Goal: Information Seeking & Learning: Understand process/instructions

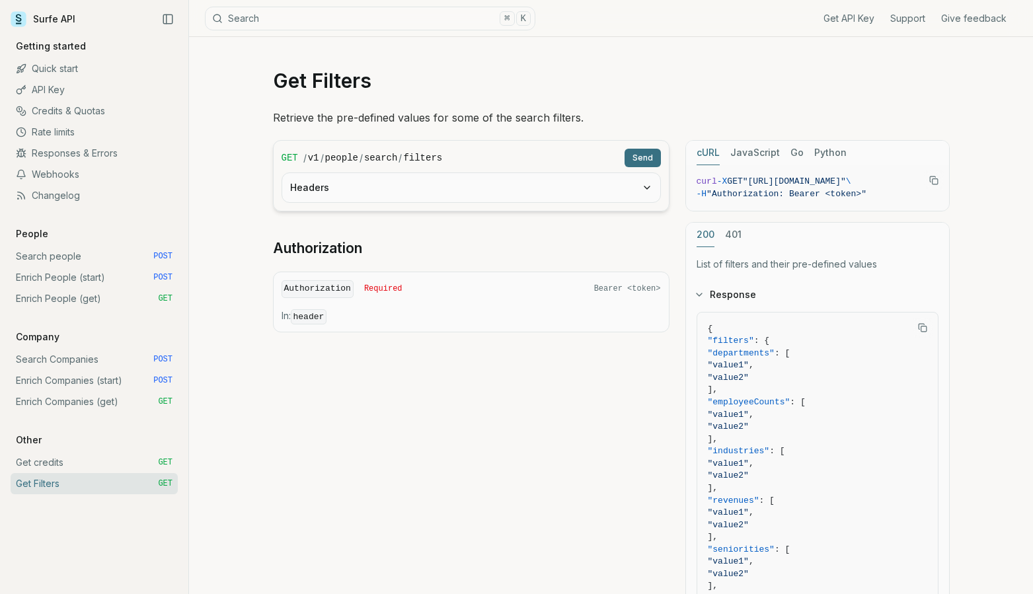
click at [71, 276] on link "Enrich People (start) POST" at bounding box center [94, 277] width 167 height 21
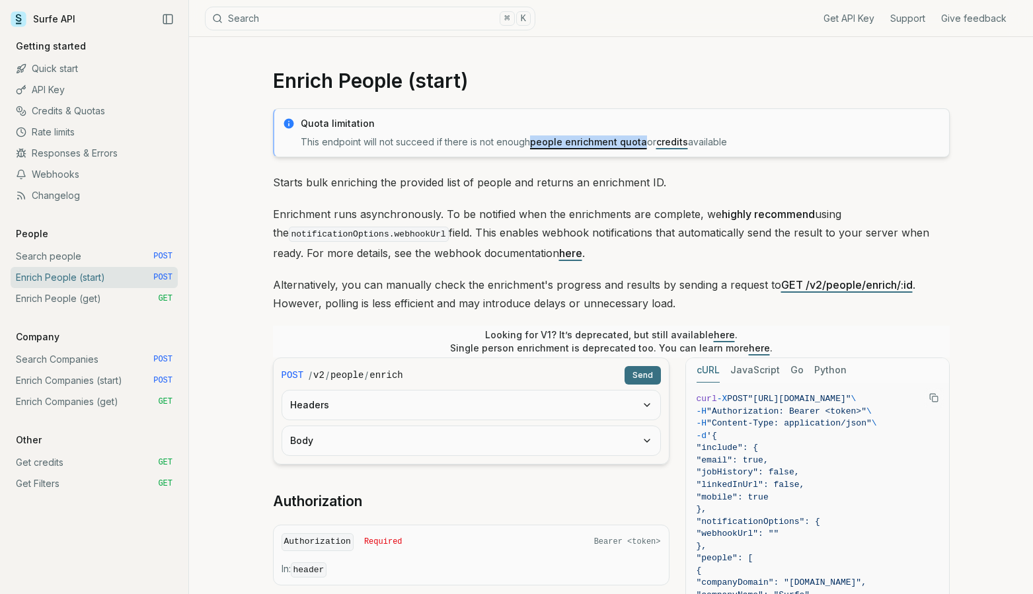
click at [85, 359] on link "Search Companies POST" at bounding box center [94, 359] width 167 height 21
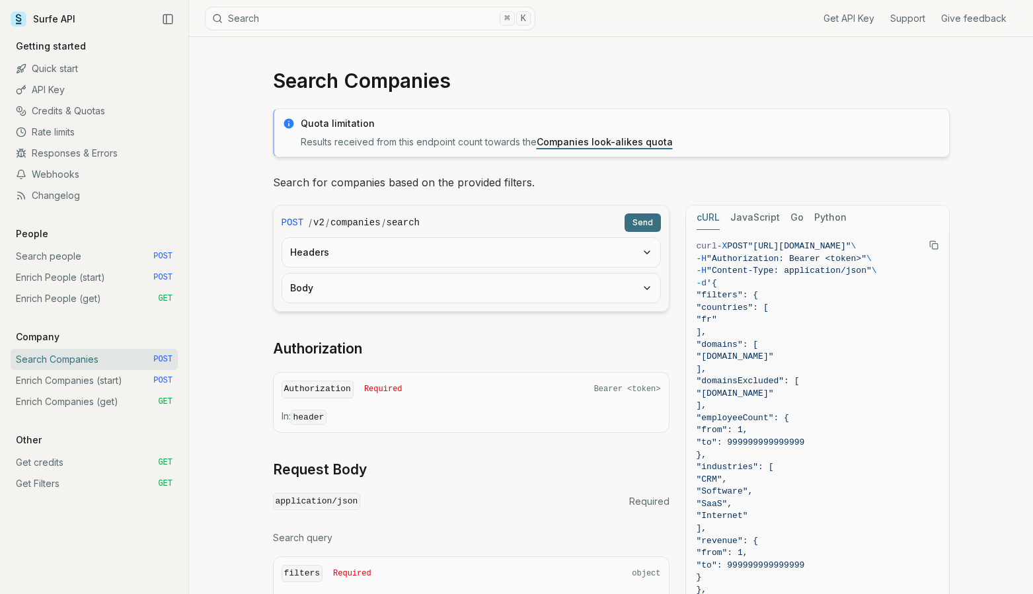
click at [640, 258] on button "Headers" at bounding box center [471, 252] width 378 height 29
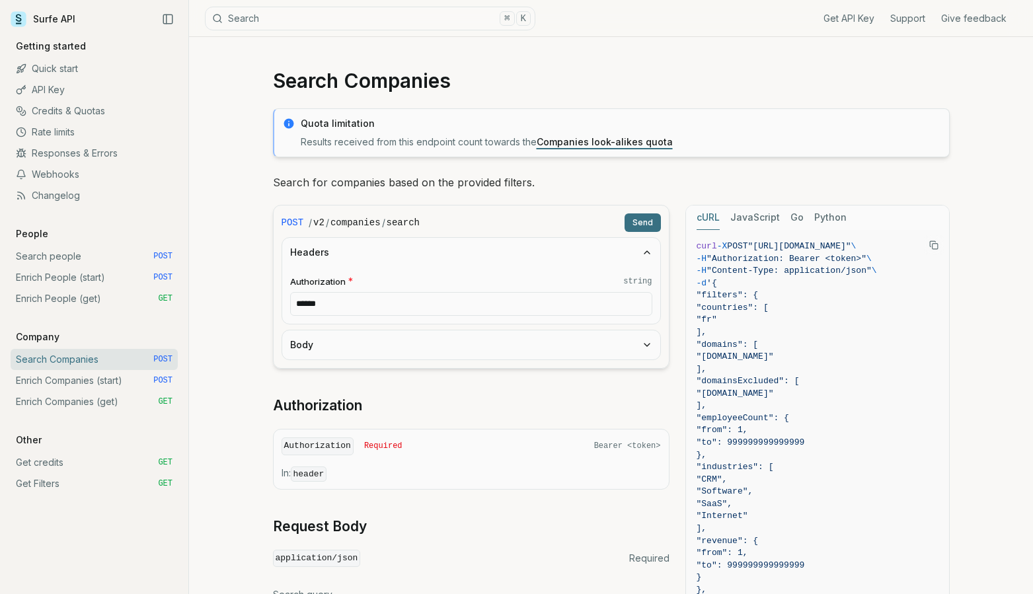
click at [640, 258] on button "Headers" at bounding box center [471, 252] width 378 height 29
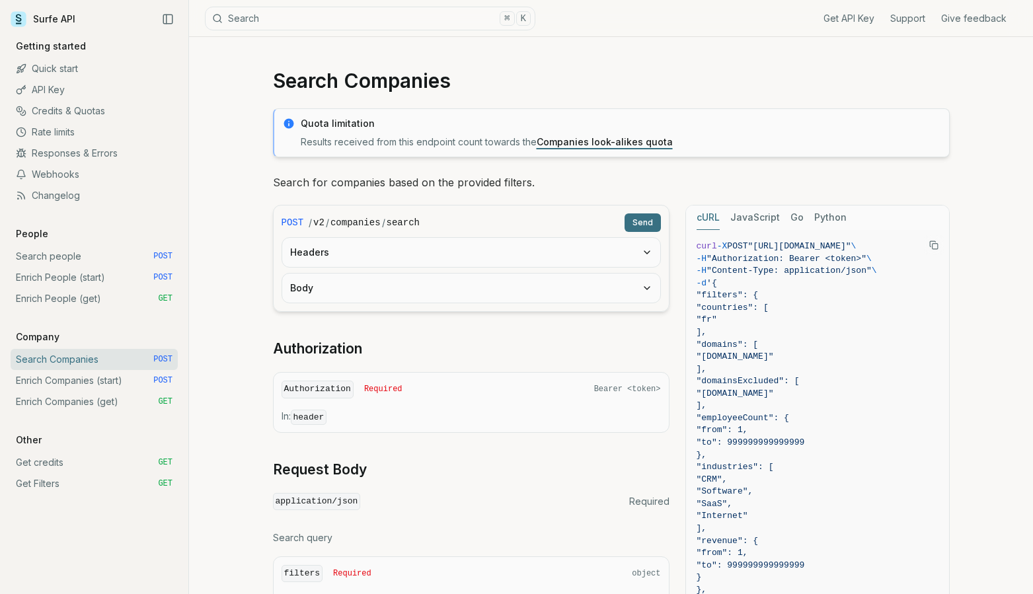
click at [630, 289] on button "Body" at bounding box center [471, 288] width 378 height 29
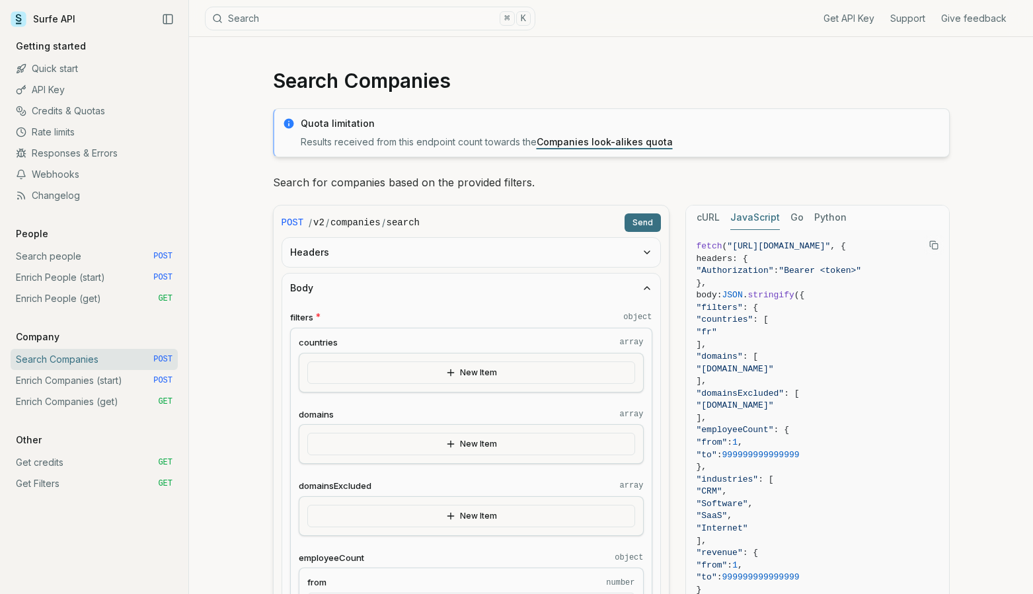
click at [745, 221] on button "JavaScript" at bounding box center [755, 217] width 50 height 24
click at [706, 219] on button "cURL" at bounding box center [707, 217] width 23 height 24
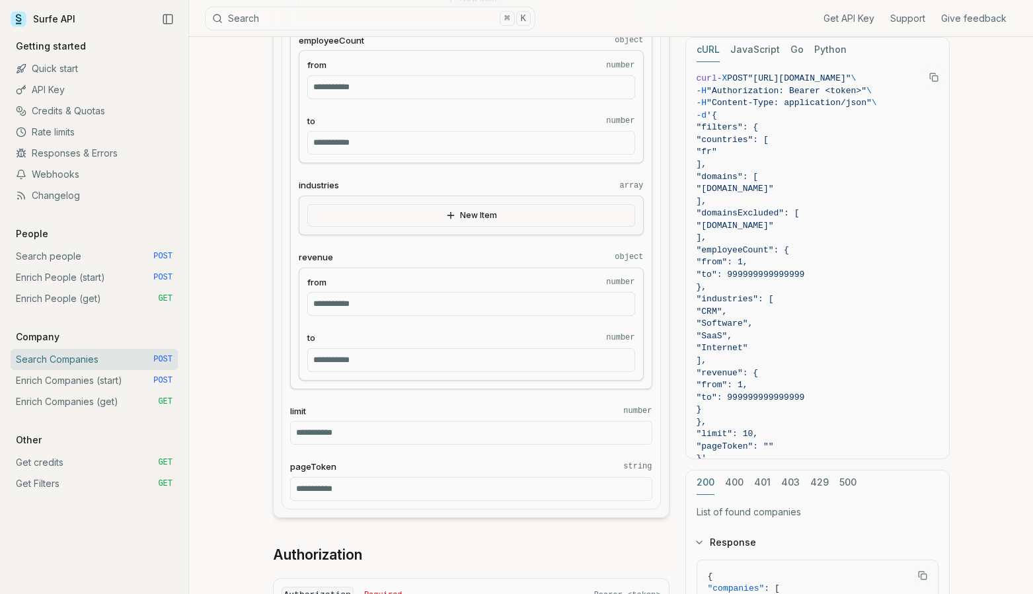
scroll to position [518, 0]
click at [92, 254] on link "Search people POST" at bounding box center [94, 256] width 167 height 21
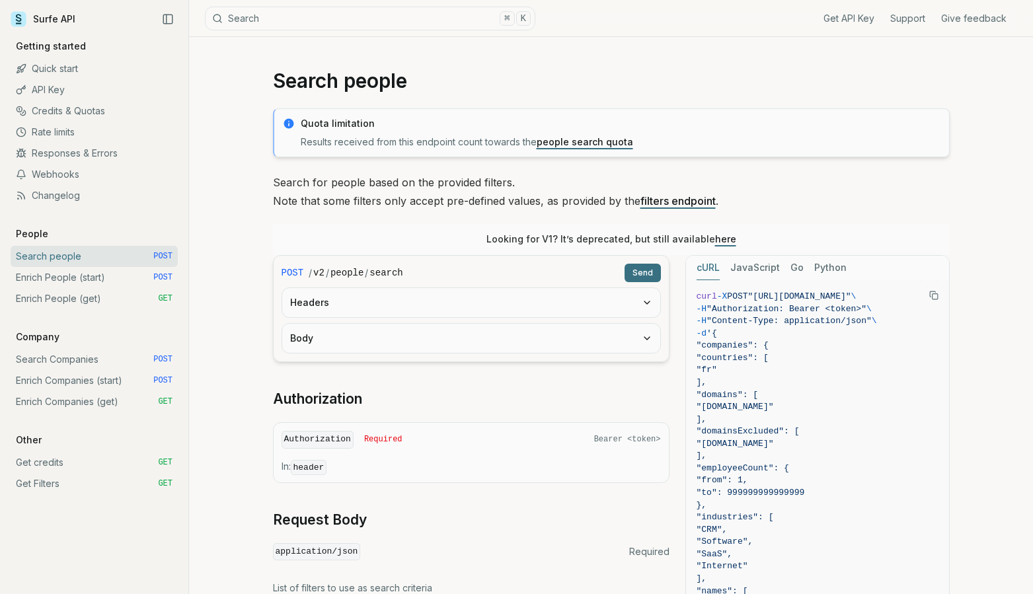
click at [552, 350] on button "Body" at bounding box center [471, 338] width 378 height 29
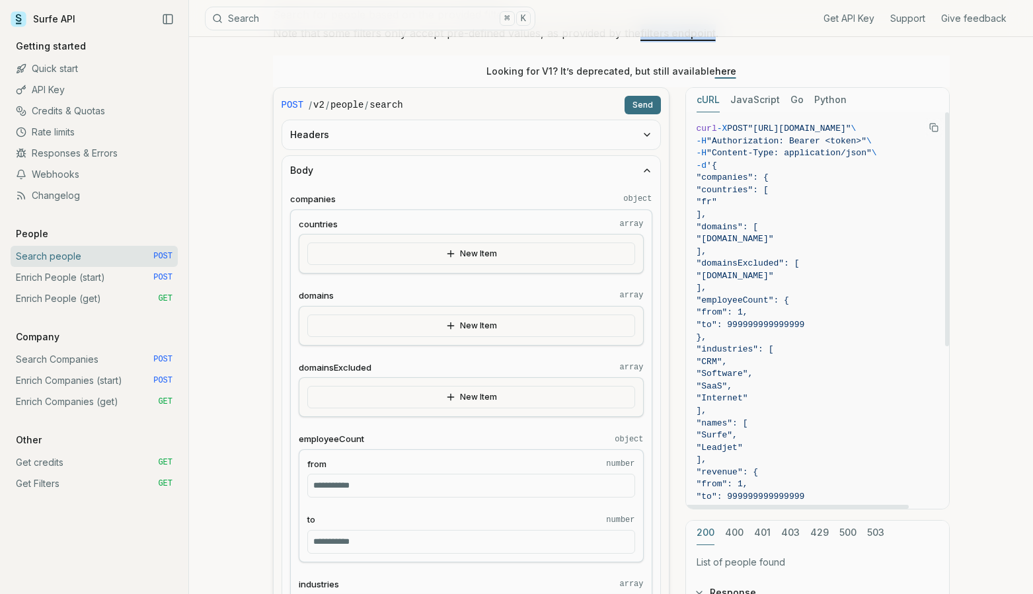
click at [751, 100] on button "JavaScript" at bounding box center [755, 100] width 50 height 24
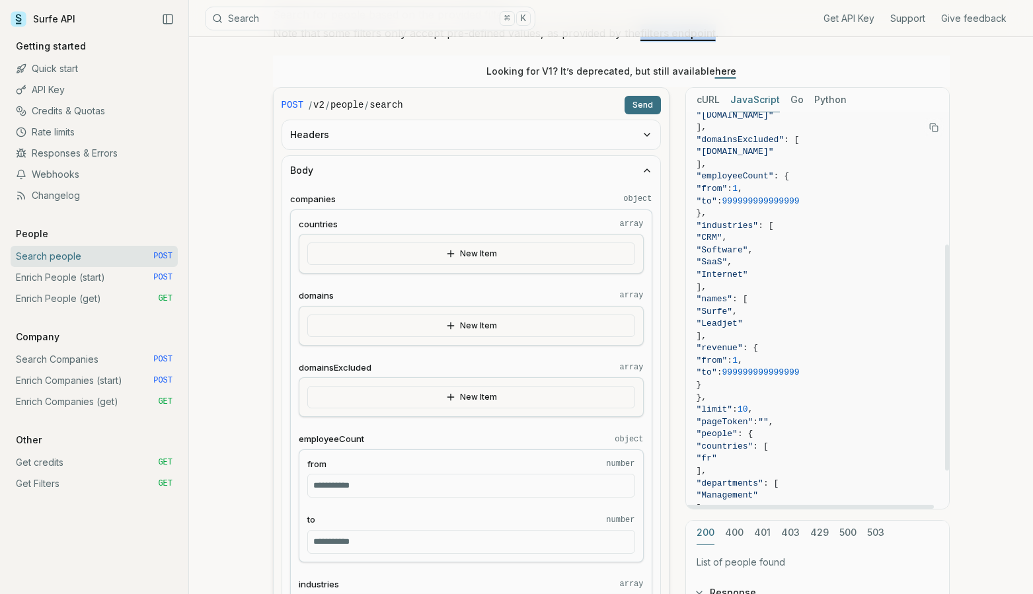
scroll to position [290, 0]
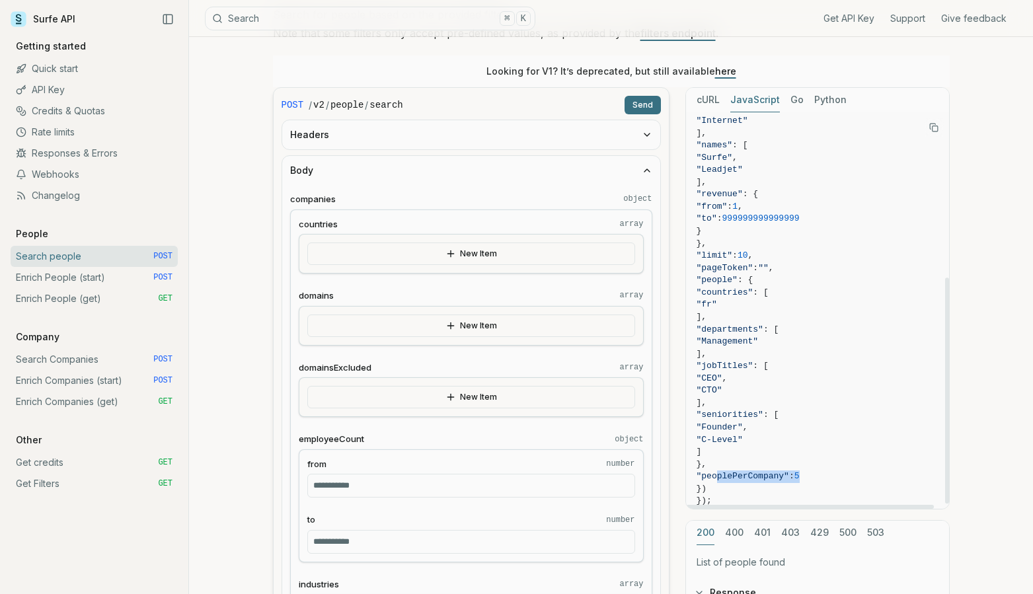
drag, startPoint x: 716, startPoint y: 474, endPoint x: 833, endPoint y: 476, distance: 117.0
click at [833, 476] on span ""peoplePerCompany" : 5" at bounding box center [817, 476] width 242 height 13
copy span ""peoplePerCompany" : 5"
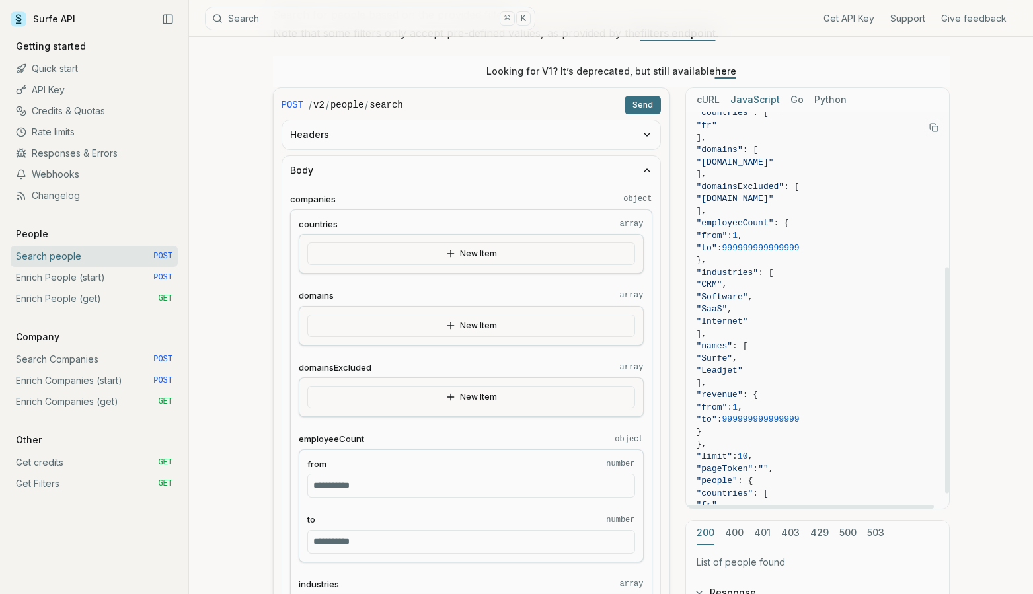
scroll to position [0, 0]
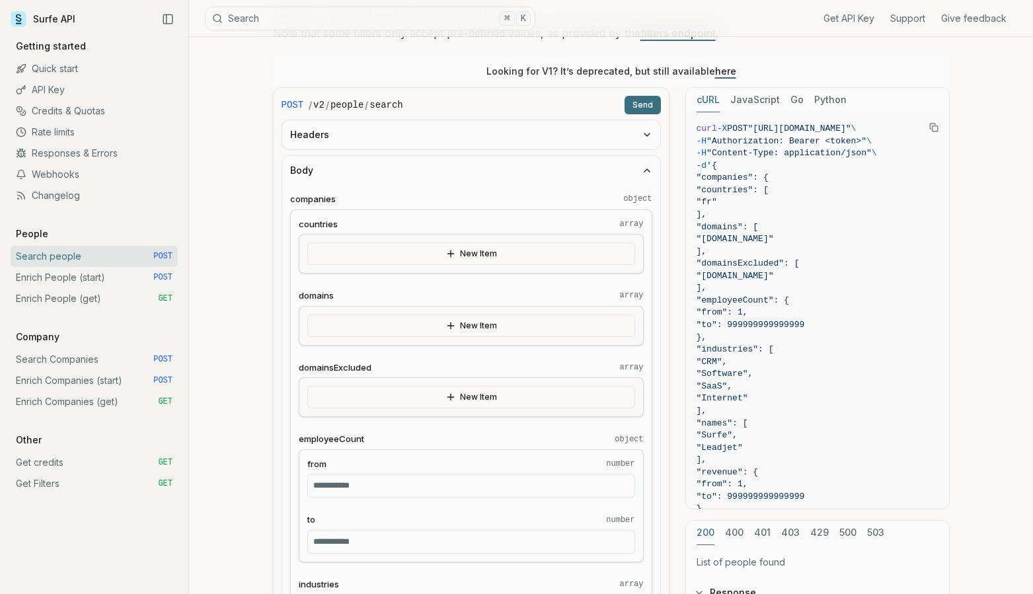
click at [710, 104] on button "cURL" at bounding box center [707, 100] width 23 height 24
drag, startPoint x: 768, startPoint y: 229, endPoint x: 737, endPoint y: 231, distance: 31.1
click at [737, 231] on span ""domains": [" at bounding box center [727, 227] width 62 height 10
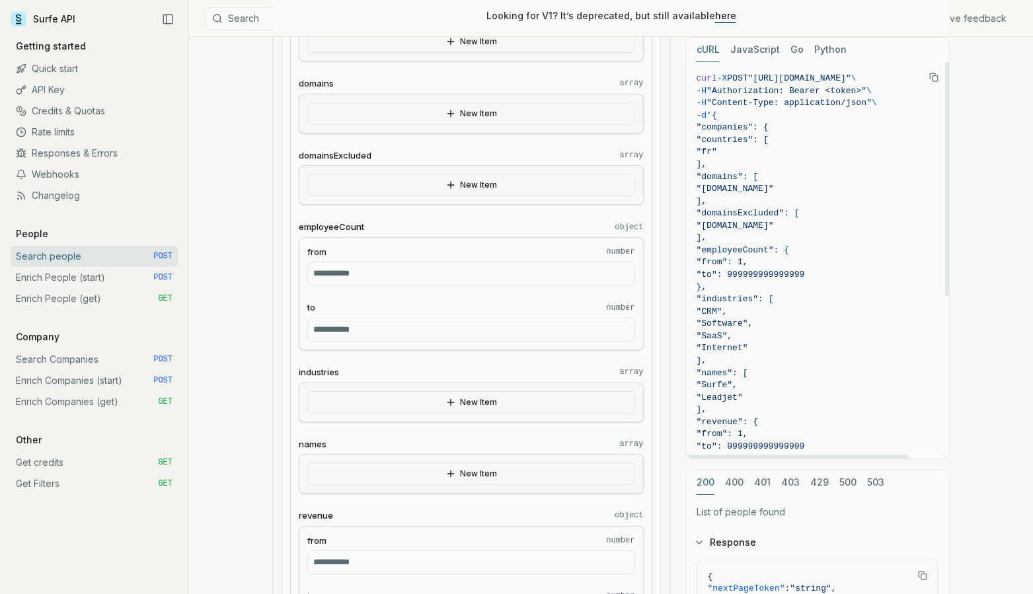
drag, startPoint x: 766, startPoint y: 447, endPoint x: 753, endPoint y: 241, distance: 206.6
click at [753, 241] on code "curl -X POST "https://api.surfe.com/v2/people/search" \ -H "Authorization: Bear…" at bounding box center [817, 398] width 242 height 650
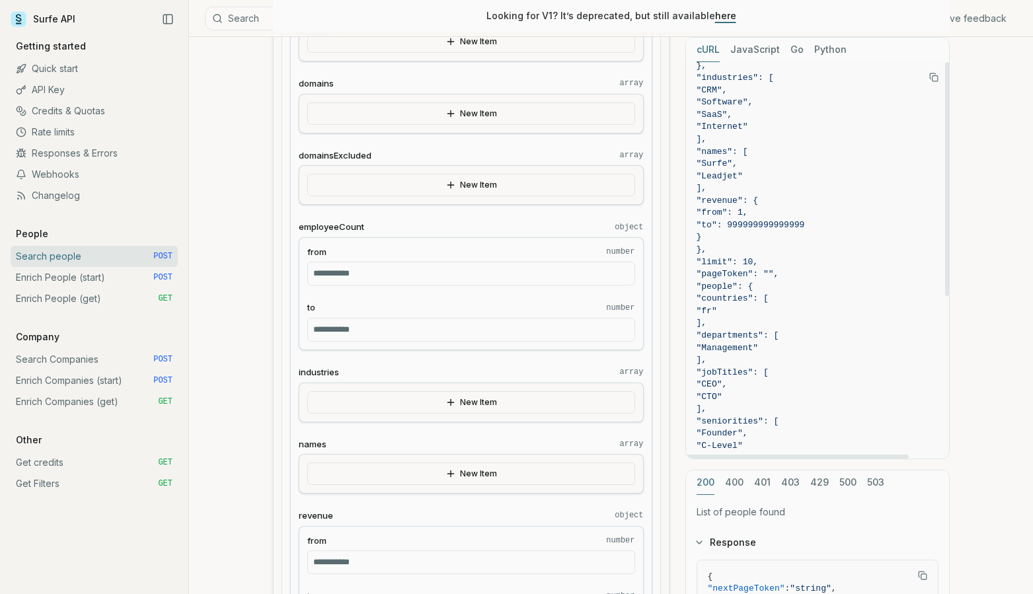
scroll to position [275, 0]
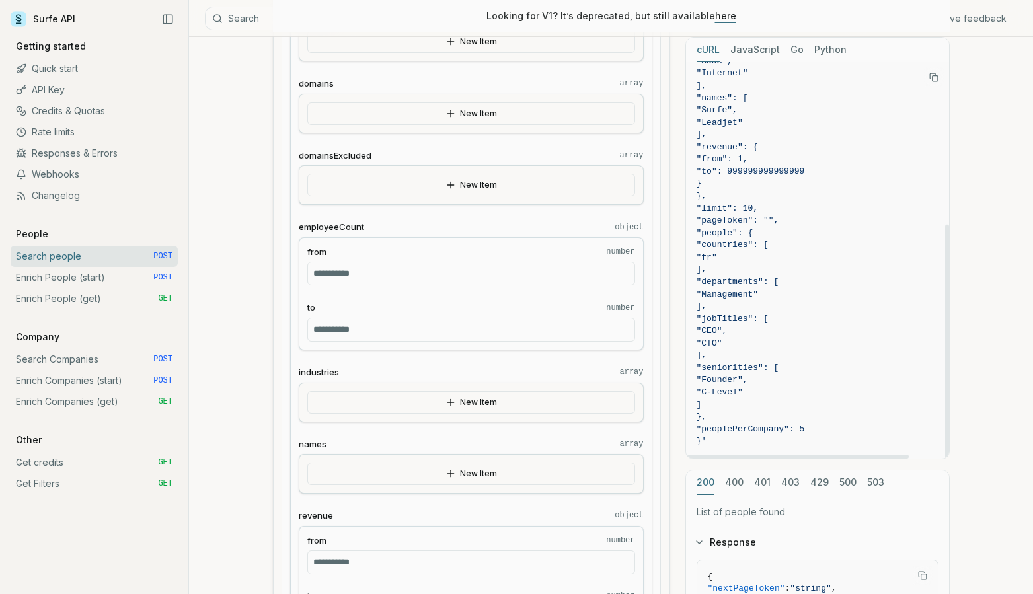
drag, startPoint x: 728, startPoint y: 118, endPoint x: 712, endPoint y: 440, distance: 322.8
click at [712, 440] on code "curl -X POST "https://api.surfe.com/v2/people/search" \ -H "Authorization: Bear…" at bounding box center [817, 123] width 242 height 650
copy code "{ "companies": { "countries": [ "fr" ], "domains": [ "surfe.com" ], "domainsExc…"
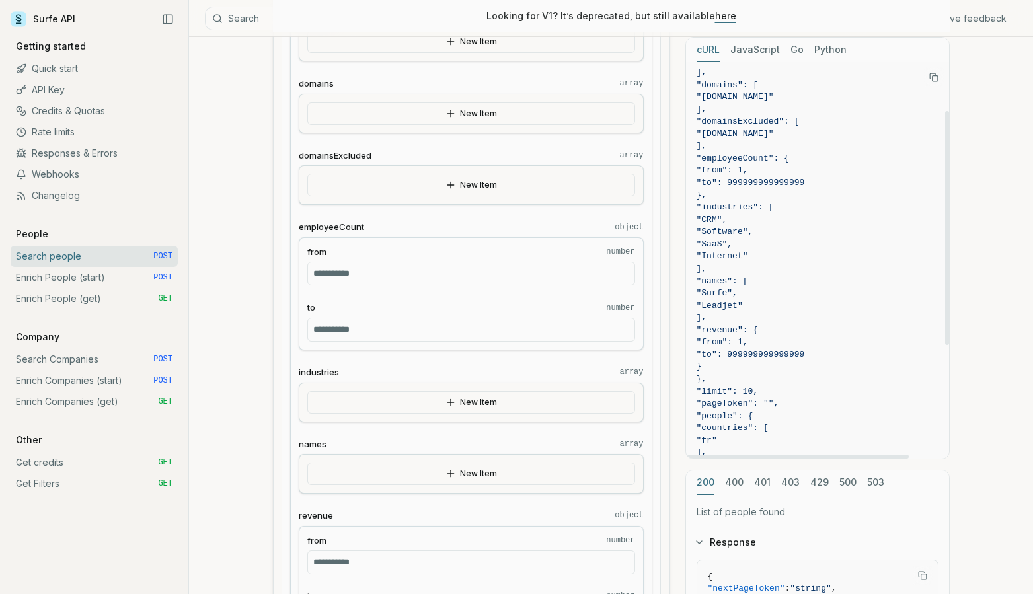
scroll to position [0, 0]
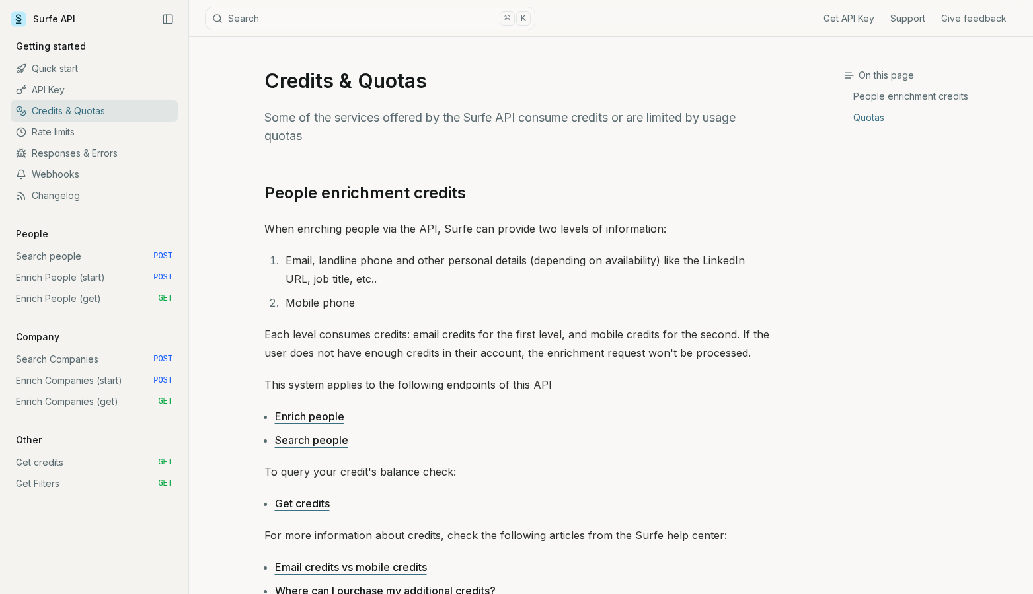
scroll to position [556, 0]
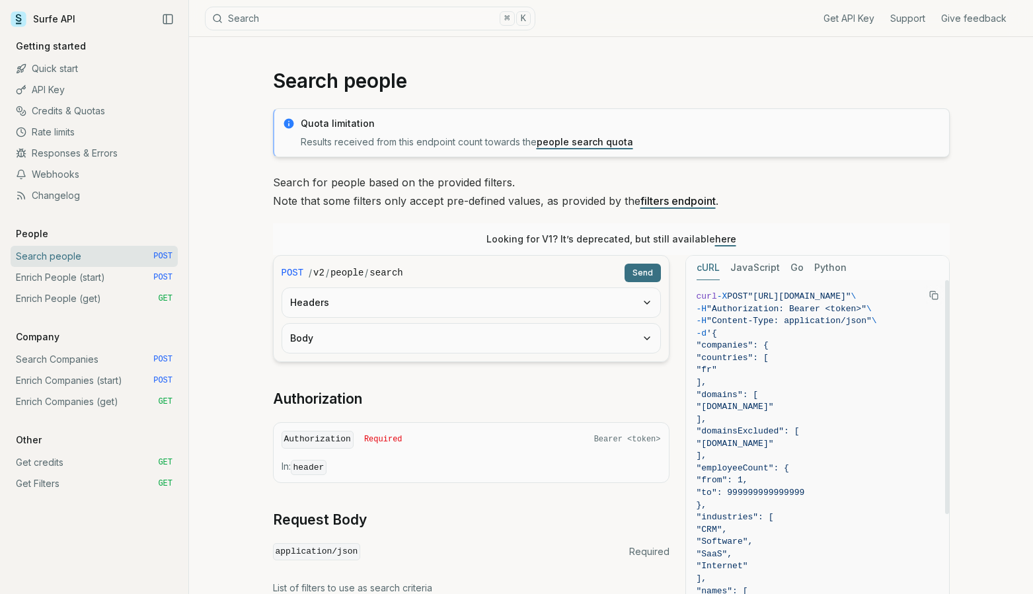
click at [755, 272] on button "JavaScript" at bounding box center [755, 268] width 50 height 24
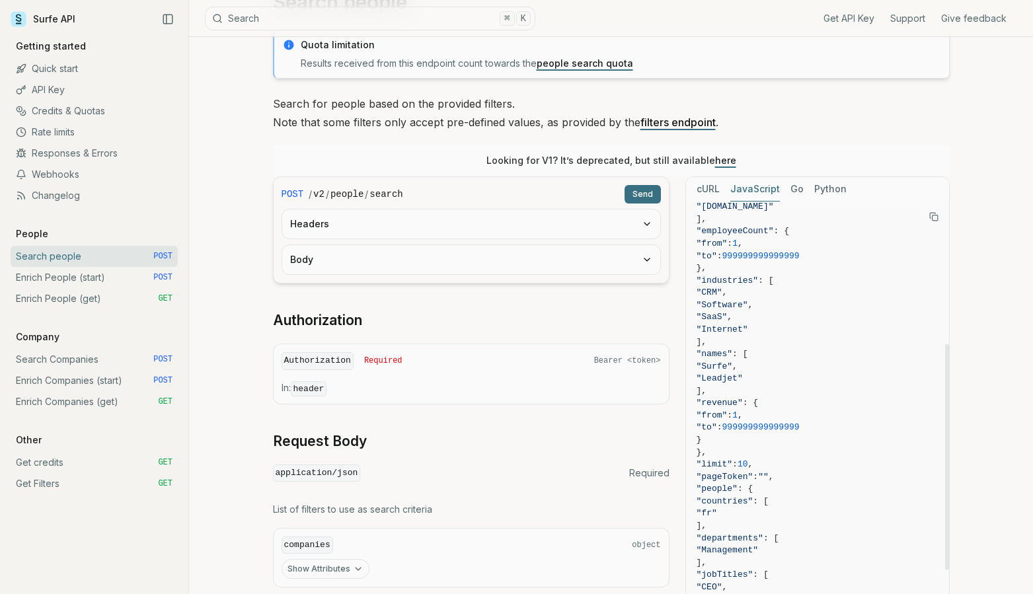
scroll to position [165, 0]
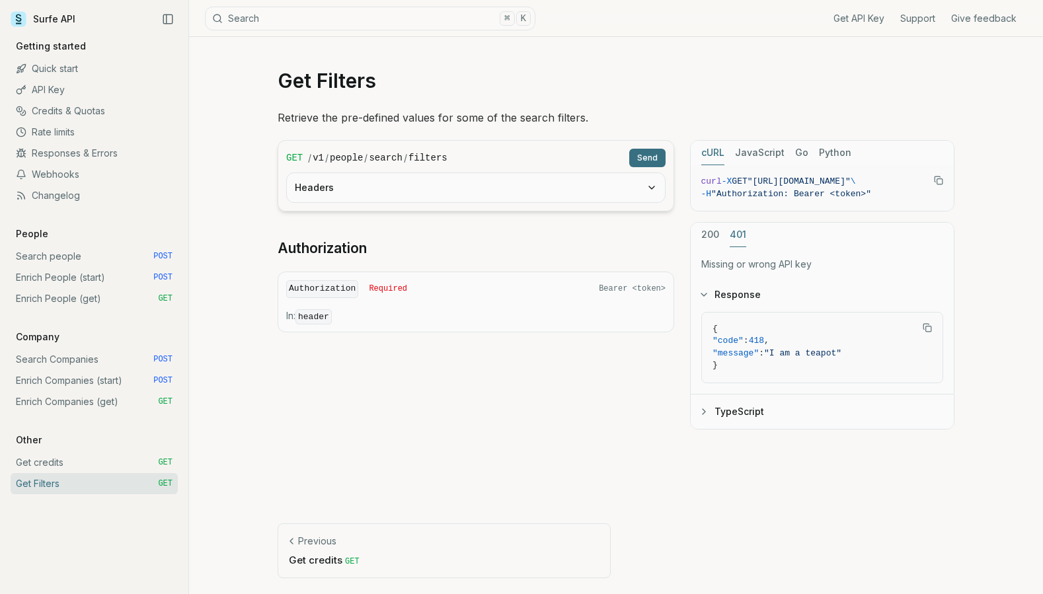
click at [725, 231] on div "200 401" at bounding box center [821, 235] width 263 height 24
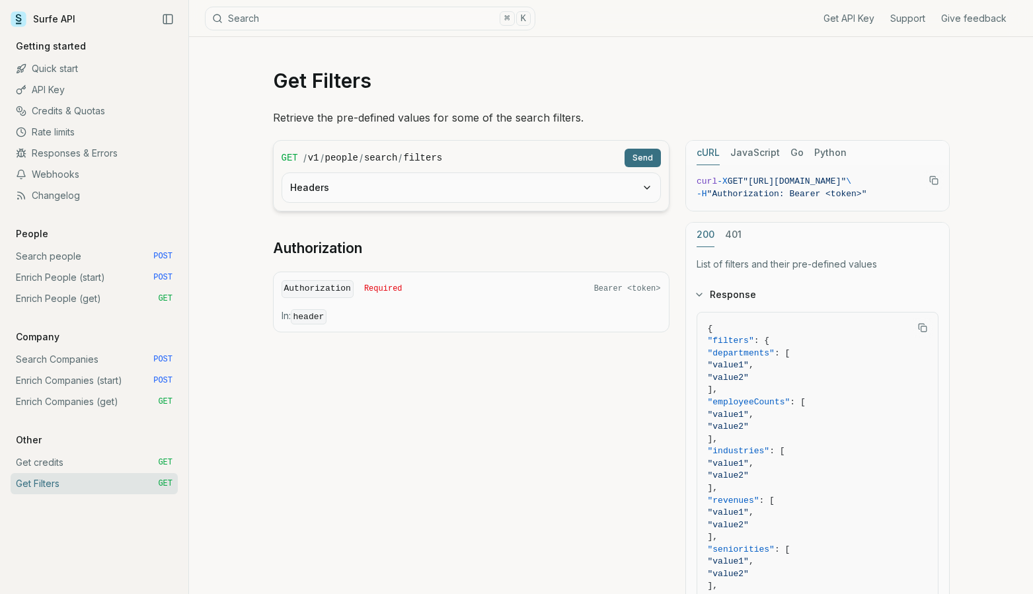
click at [708, 239] on button "200" at bounding box center [705, 235] width 18 height 24
click at [759, 156] on button "JavaScript" at bounding box center [755, 153] width 50 height 24
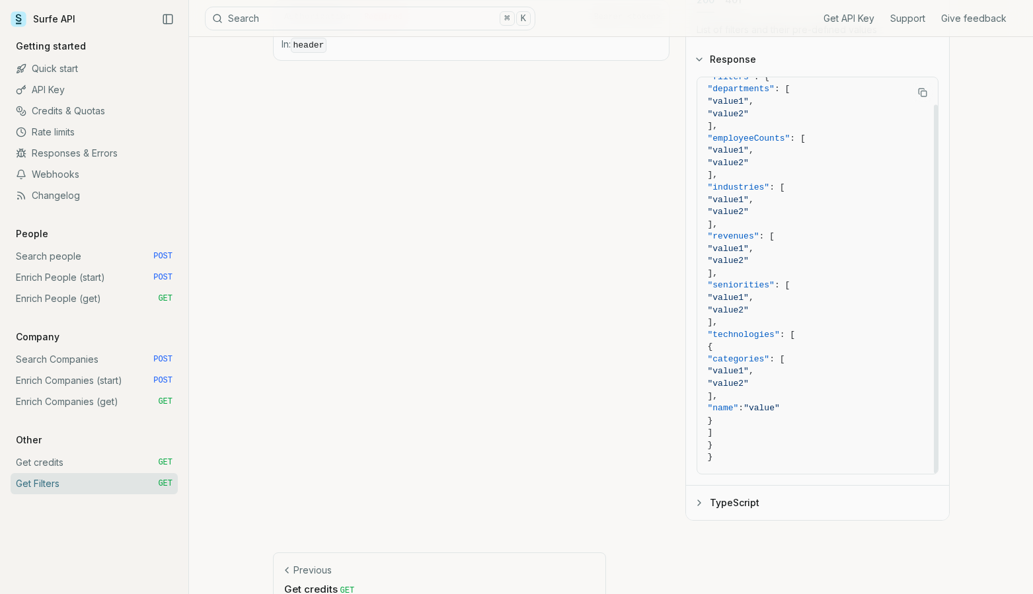
scroll to position [274, 0]
click at [714, 500] on button "TypeScript" at bounding box center [817, 500] width 263 height 34
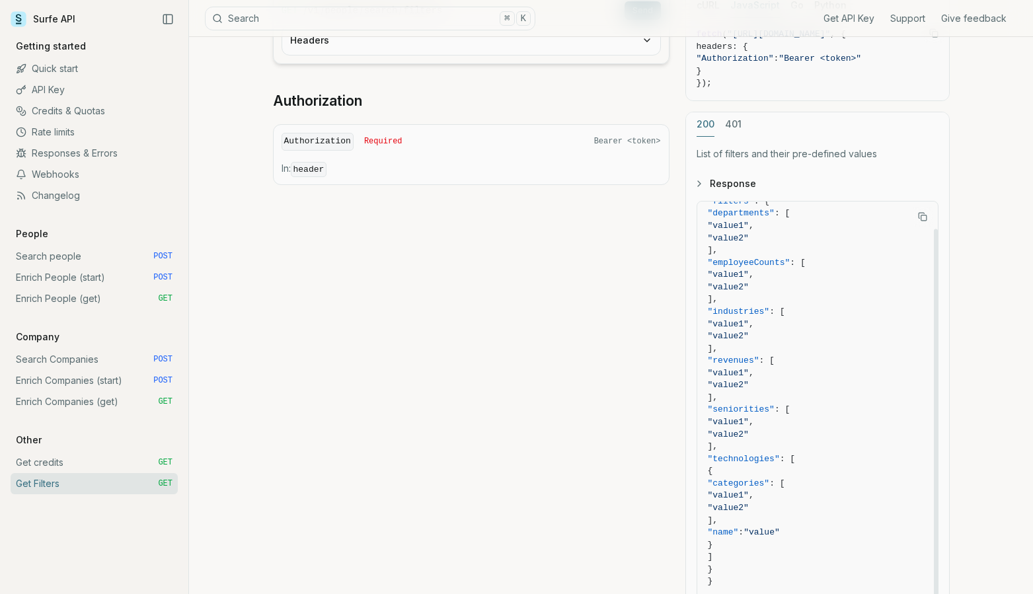
scroll to position [147, 0]
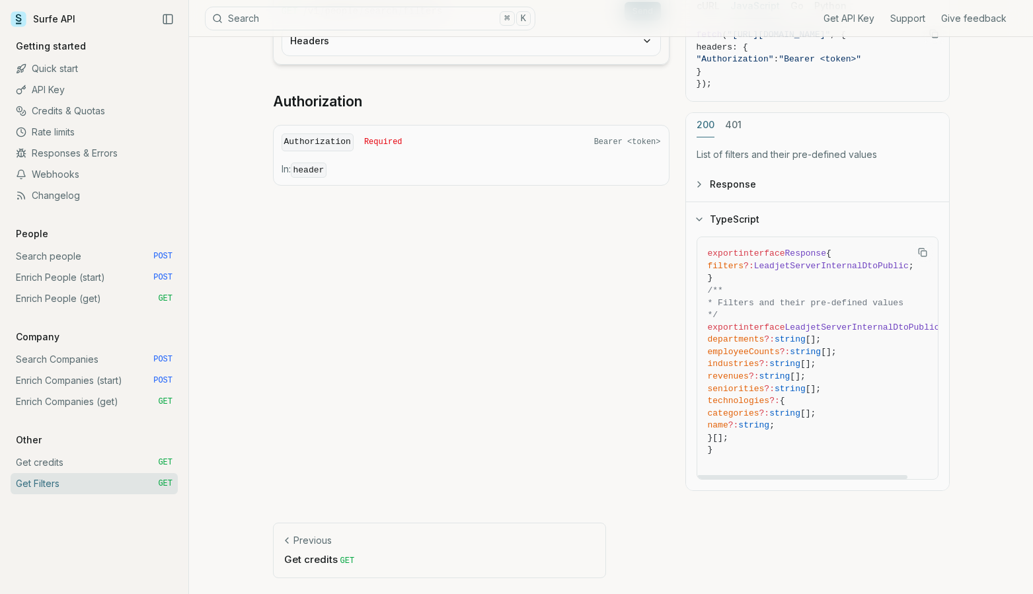
click at [700, 217] on icon "button" at bounding box center [699, 219] width 11 height 11
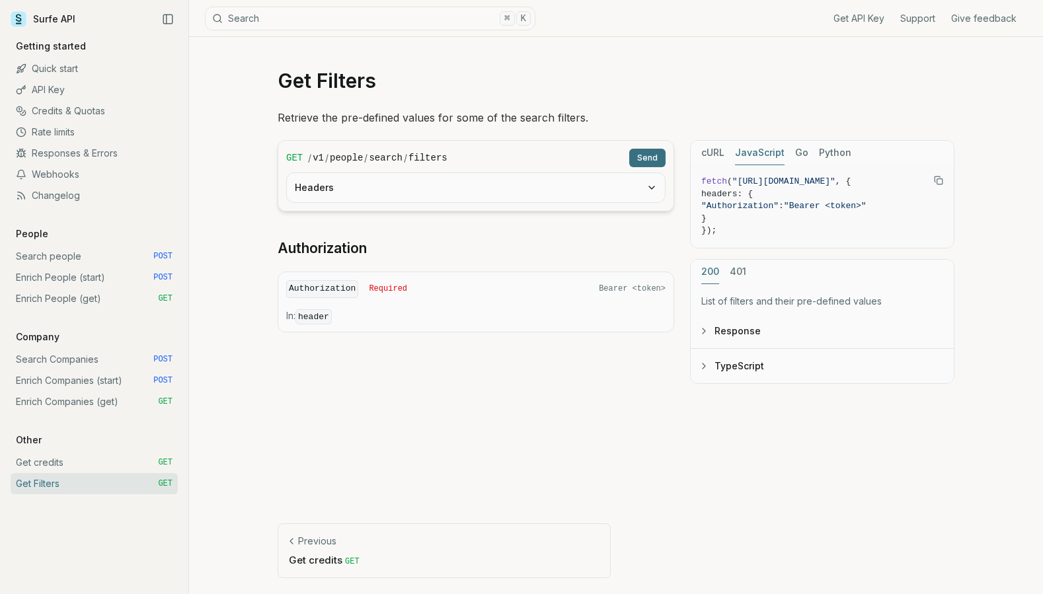
click at [838, 153] on button "Python" at bounding box center [835, 153] width 32 height 24
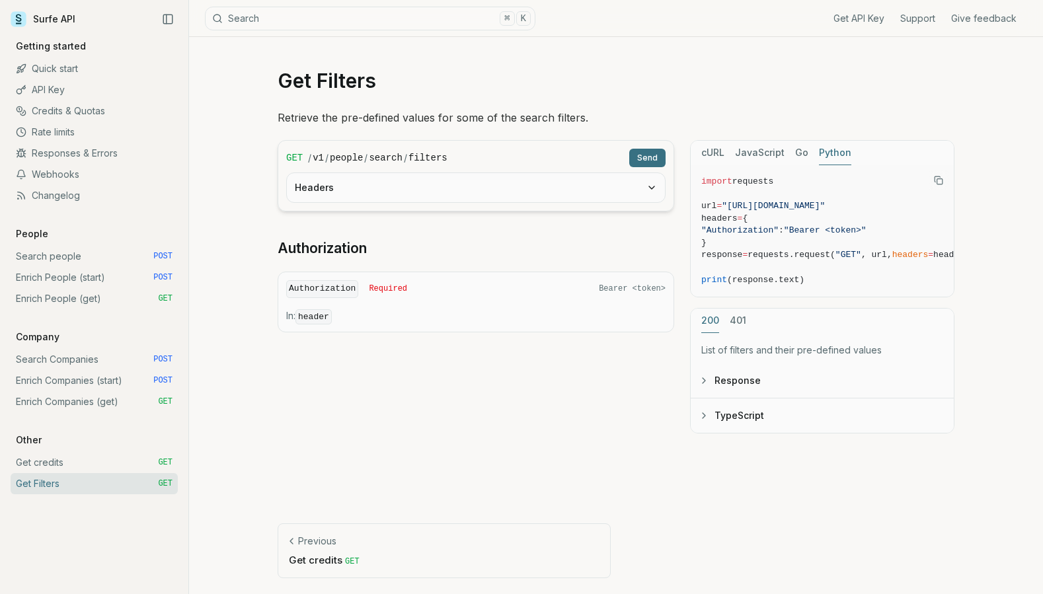
click at [805, 155] on div "cURL JavaScript Go Python" at bounding box center [821, 153] width 263 height 24
click at [794, 157] on button "Go" at bounding box center [796, 153] width 13 height 24
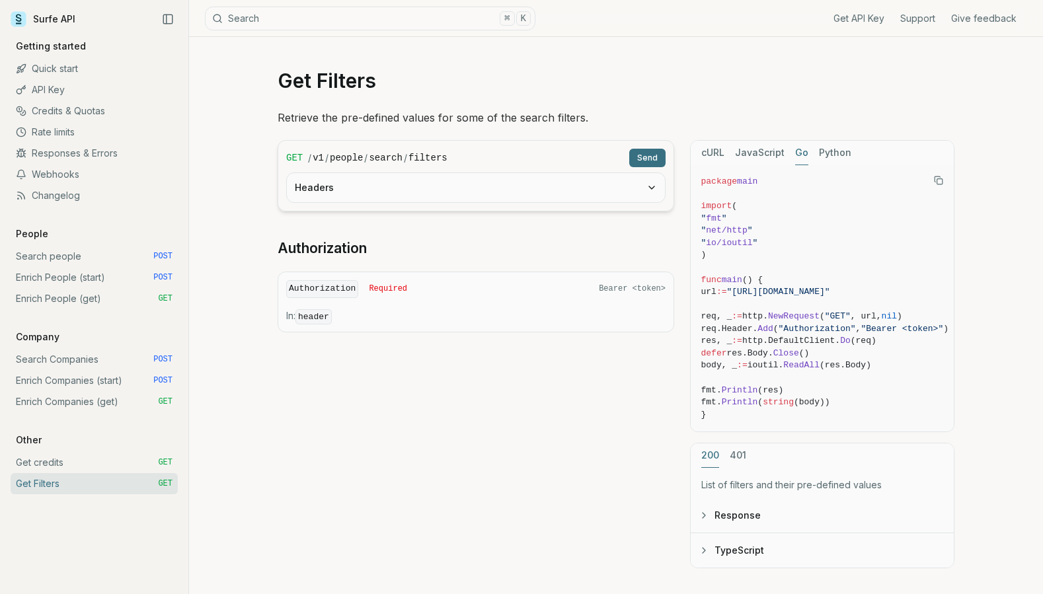
click at [745, 153] on button "JavaScript" at bounding box center [760, 153] width 50 height 24
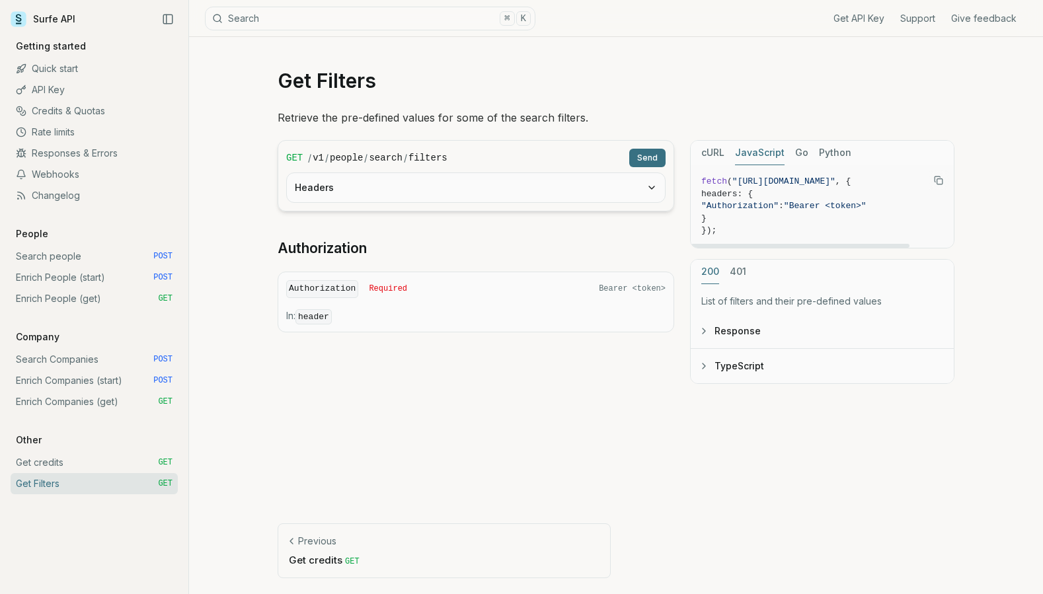
click at [729, 333] on button "Response" at bounding box center [821, 331] width 263 height 34
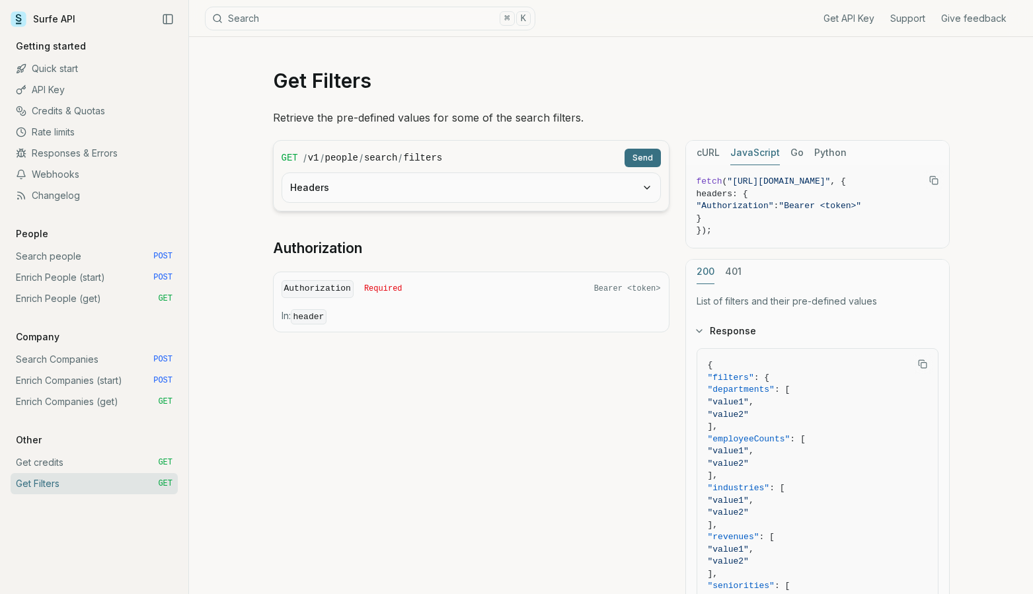
click at [67, 258] on link "Search people POST" at bounding box center [94, 256] width 167 height 21
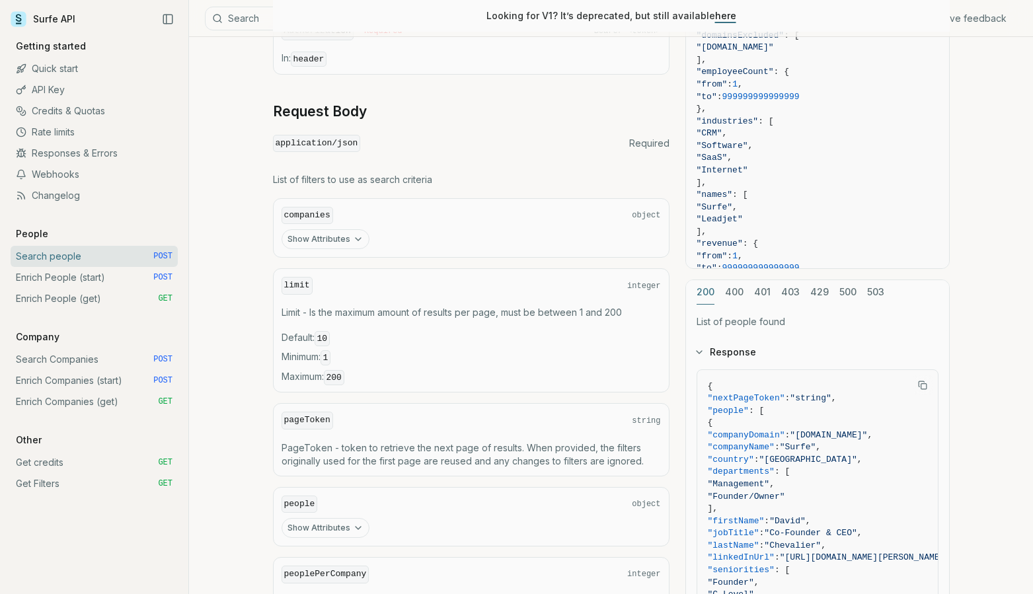
scroll to position [422, 0]
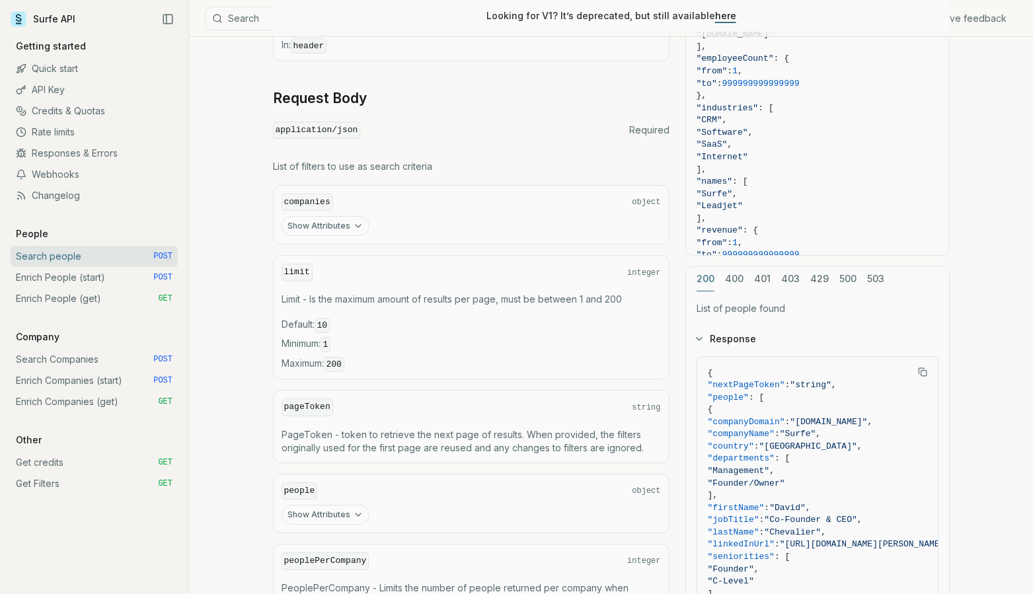
click at [353, 225] on icon "button" at bounding box center [358, 226] width 11 height 11
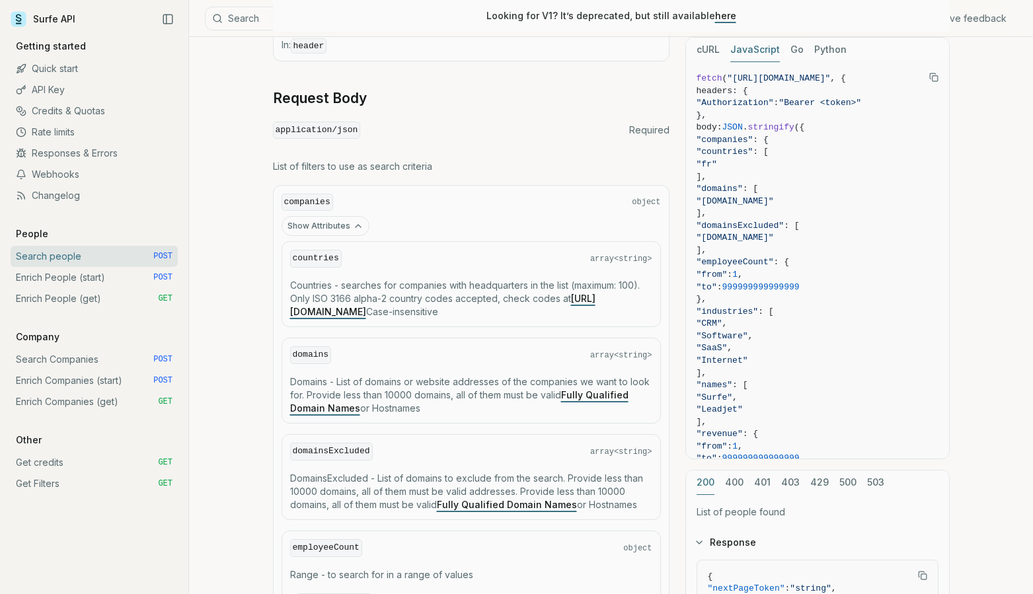
click at [353, 225] on icon "button" at bounding box center [358, 226] width 11 height 11
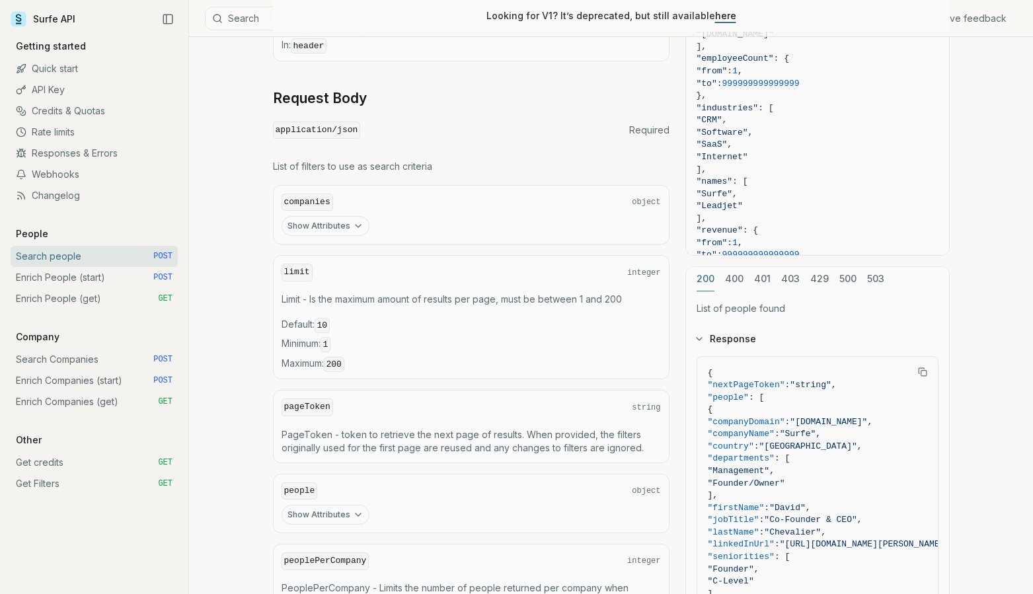
click at [353, 514] on icon "button" at bounding box center [358, 514] width 11 height 11
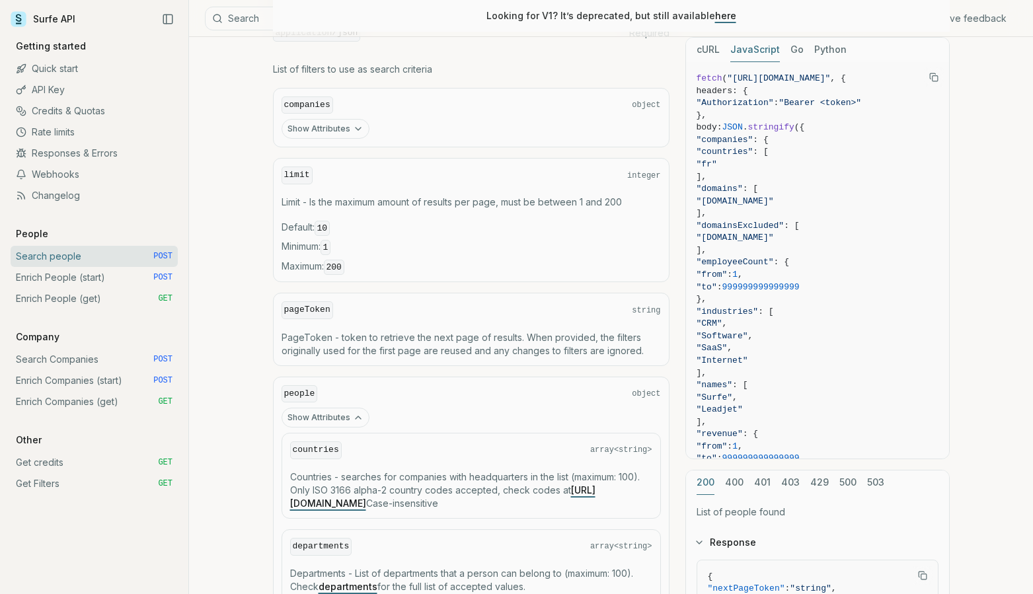
scroll to position [523, 0]
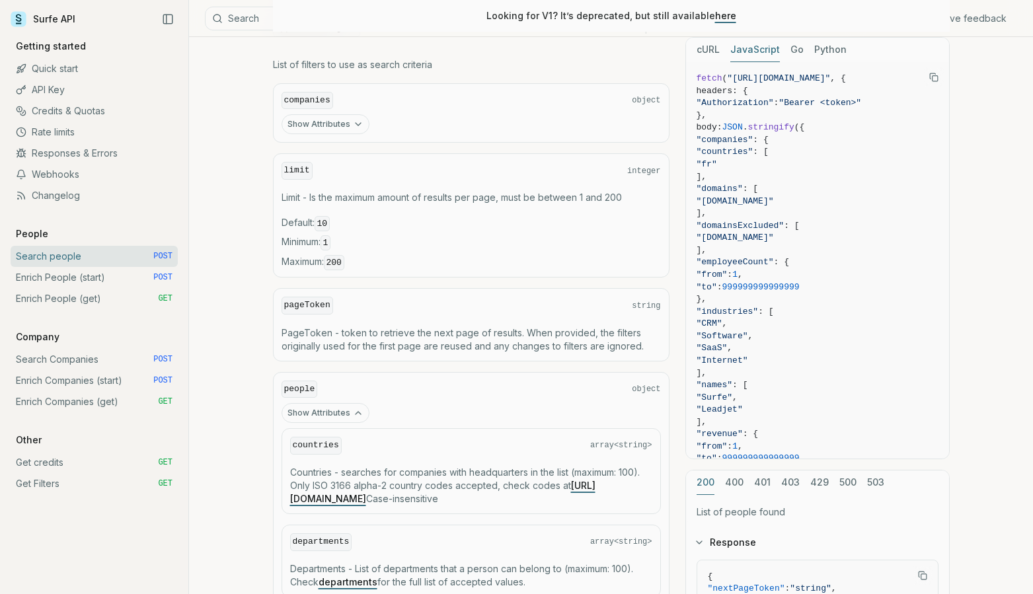
click at [353, 410] on icon "button" at bounding box center [358, 413] width 11 height 11
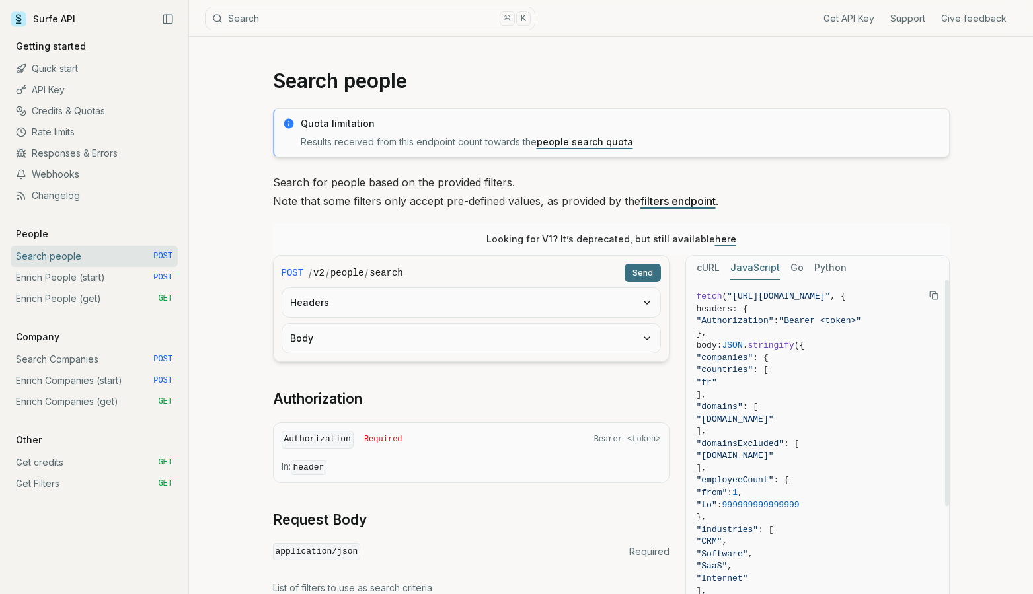
scroll to position [246, 0]
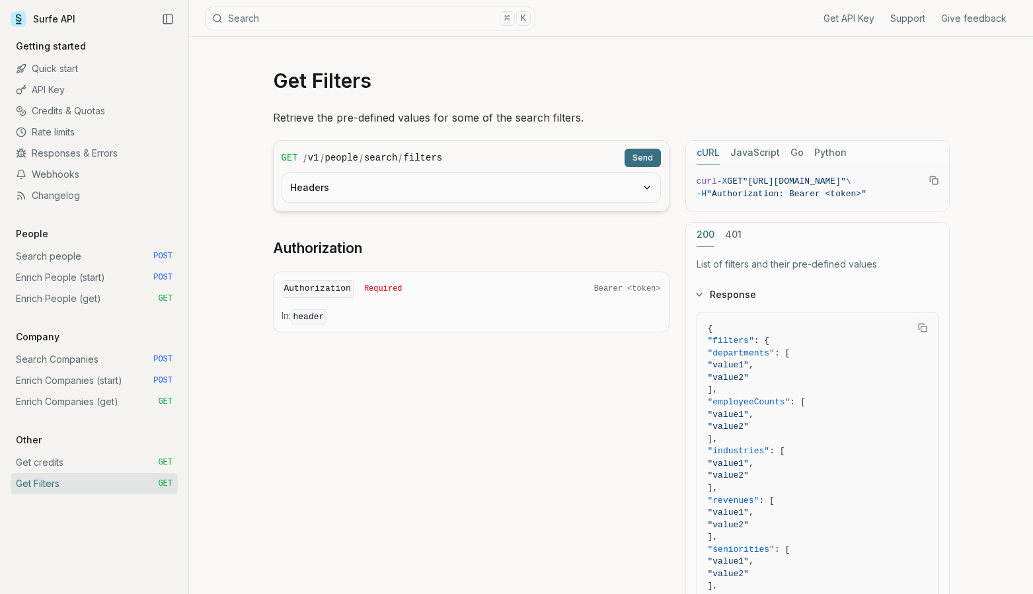
click at [556, 192] on button "Headers" at bounding box center [471, 187] width 378 height 29
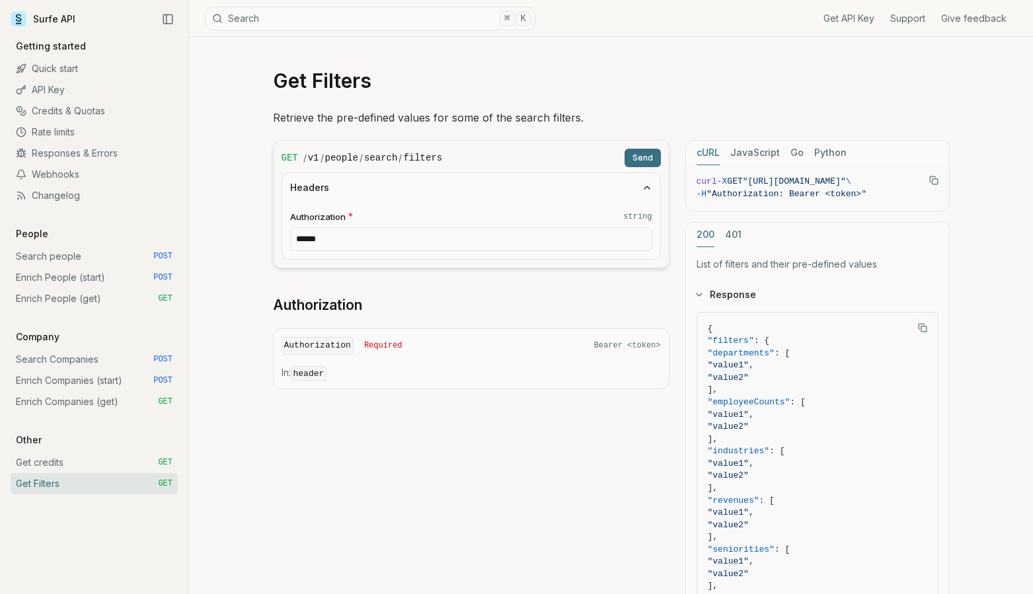
click at [556, 192] on button "Headers" at bounding box center [471, 187] width 378 height 29
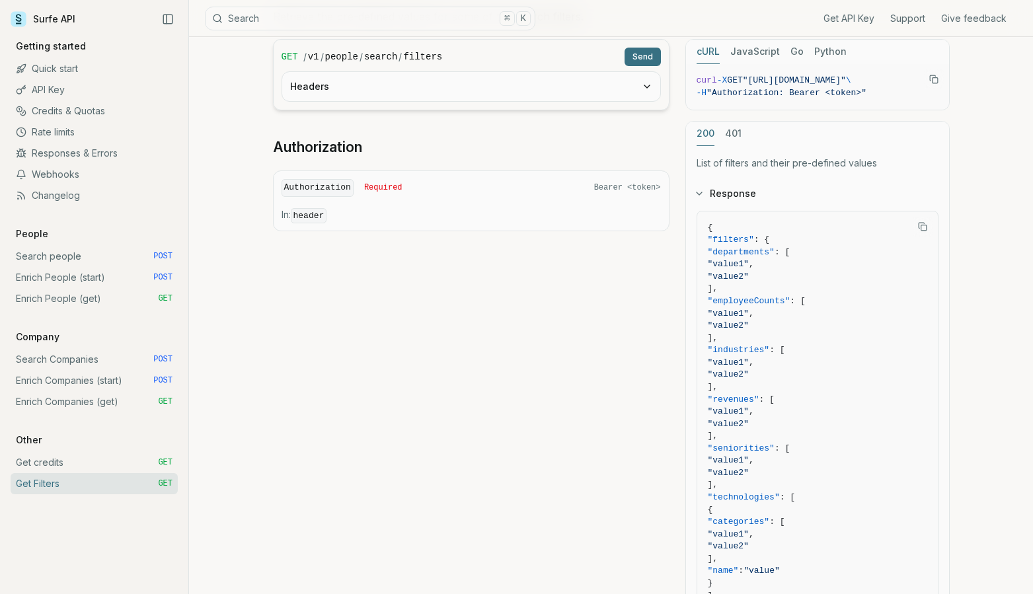
scroll to position [20, 0]
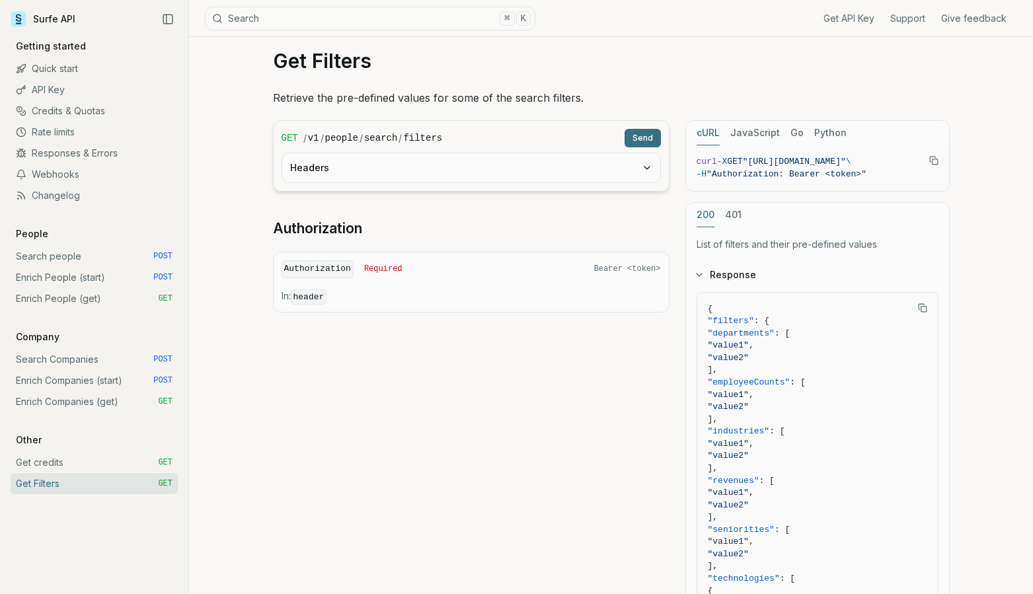
click at [98, 256] on link "Search people POST" at bounding box center [94, 256] width 167 height 21
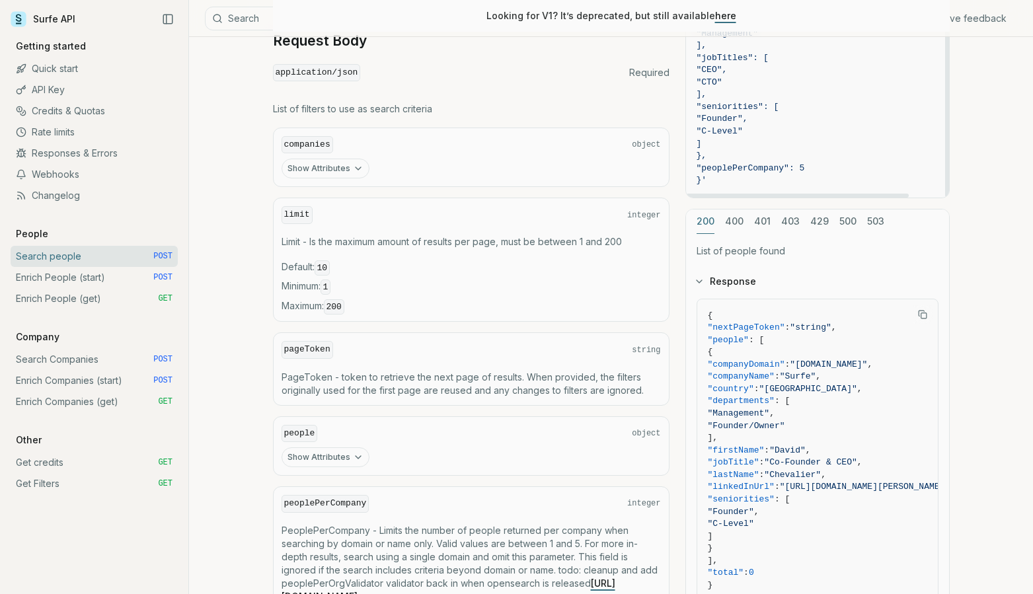
scroll to position [637, 0]
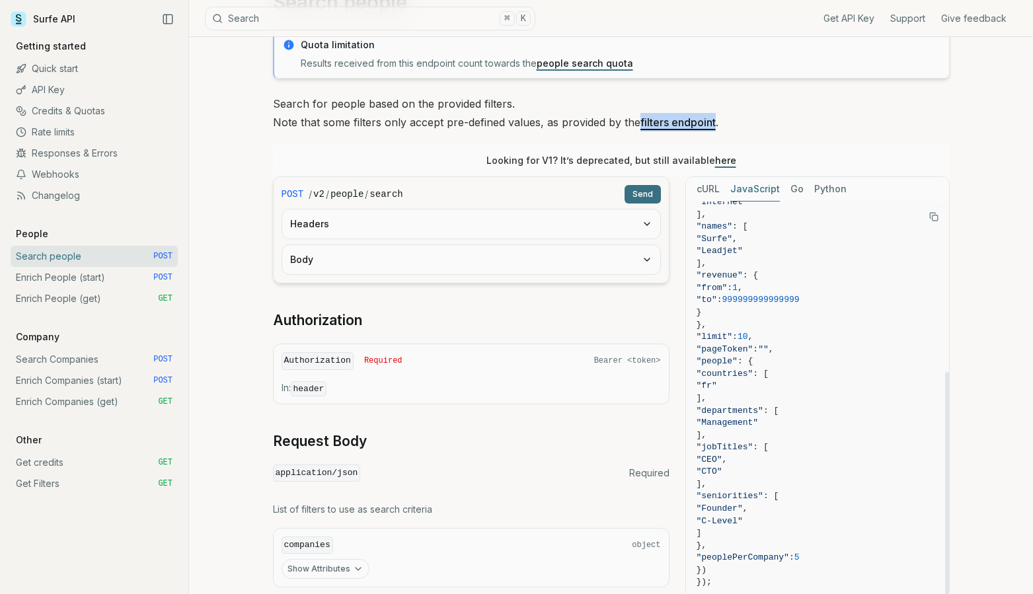
scroll to position [299, 0]
click at [934, 217] on icon "Copy Text" at bounding box center [933, 216] width 9 height 9
